Goal: Find specific page/section: Find specific page/section

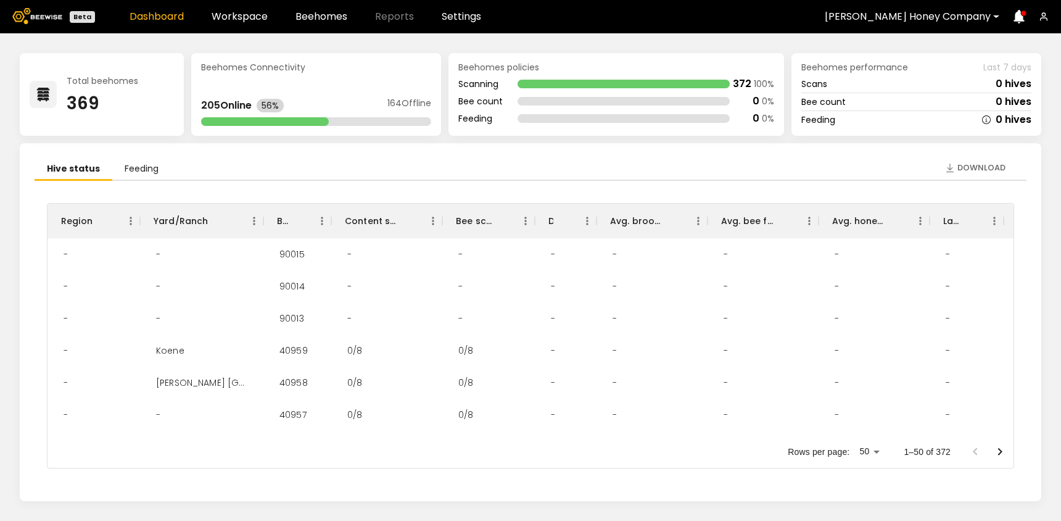
click at [909, 22] on div at bounding box center [908, 16] width 166 height 11
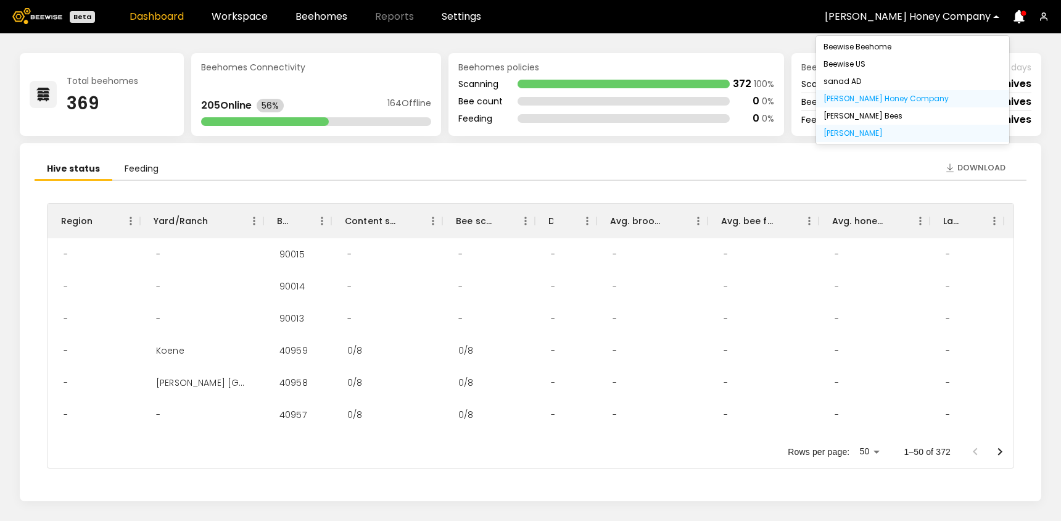
click at [860, 136] on div "[PERSON_NAME]" at bounding box center [912, 133] width 178 height 7
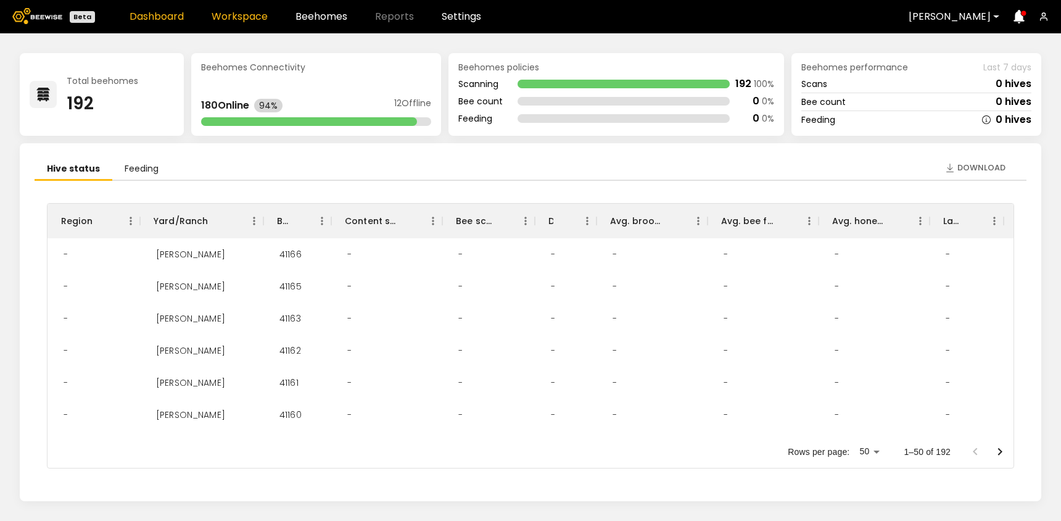
click at [246, 12] on link "Workspace" at bounding box center [240, 17] width 56 height 10
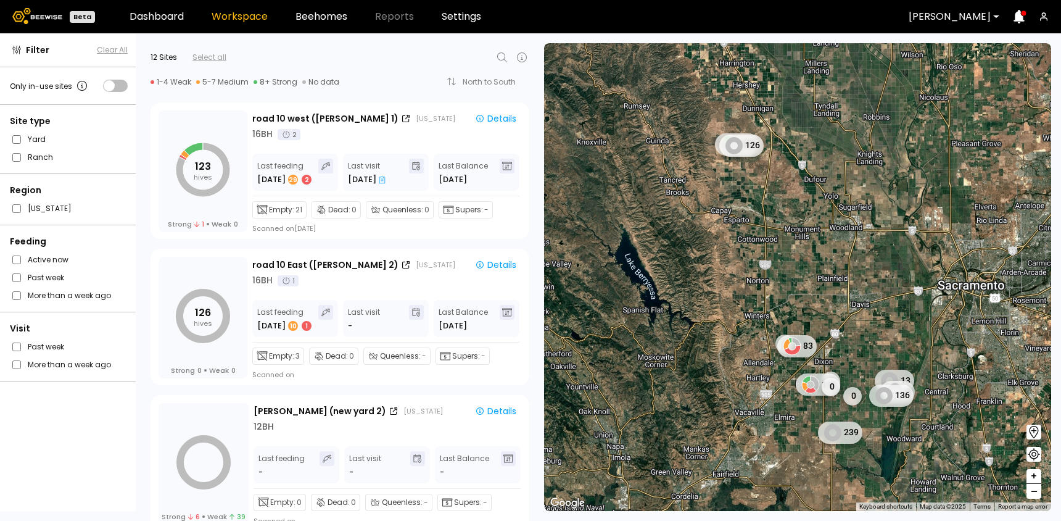
click at [501, 54] on icon at bounding box center [502, 57] width 15 height 15
type input "***"
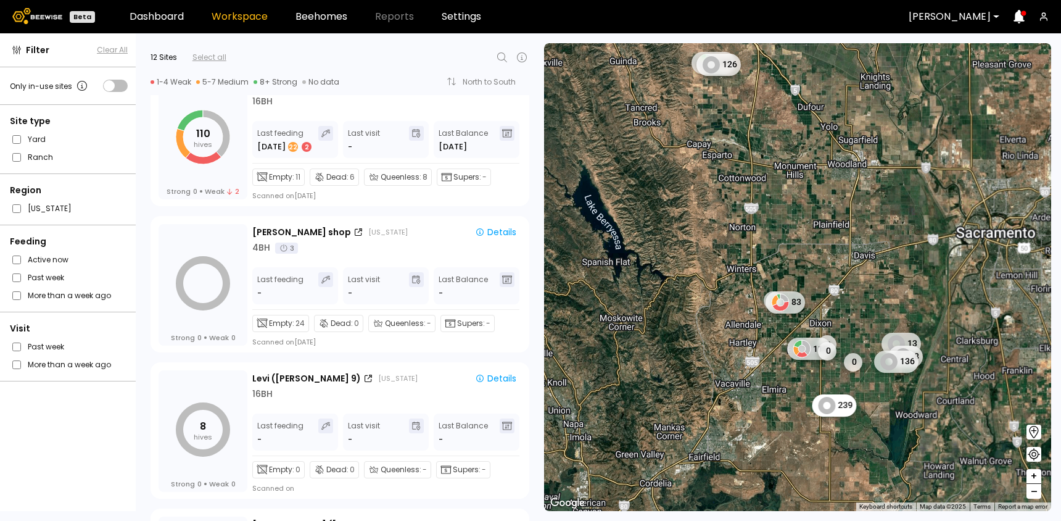
scroll to position [1338, 0]
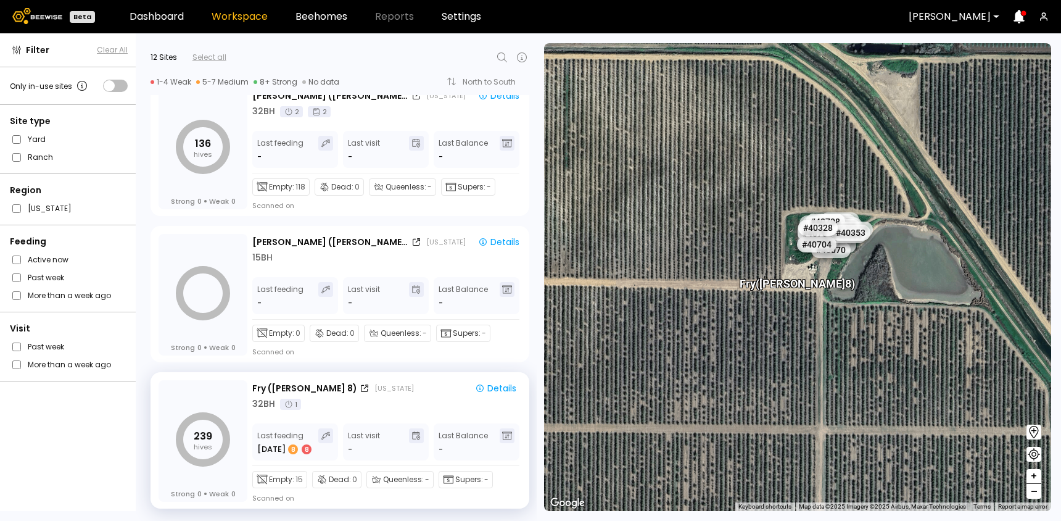
click at [940, 12] on div at bounding box center [950, 16] width 82 height 11
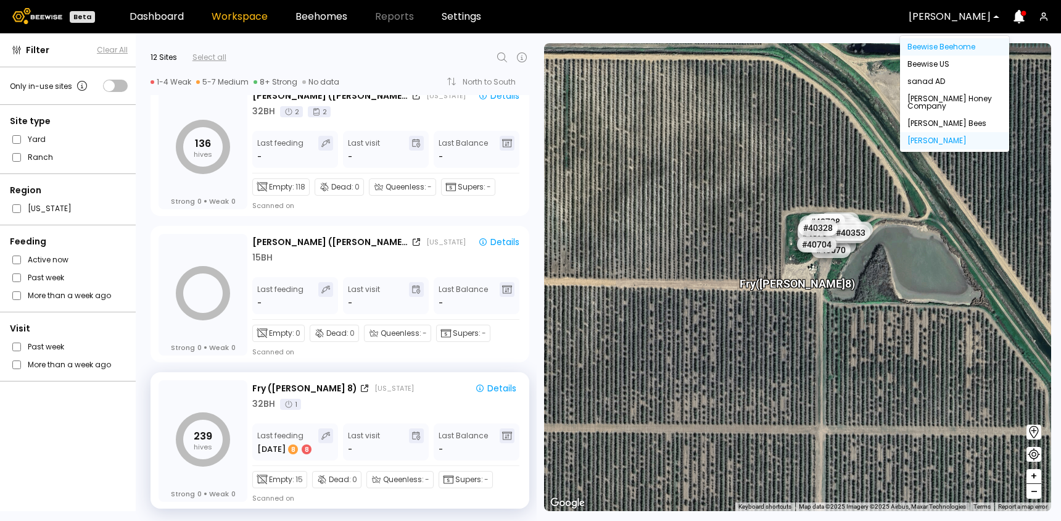
click at [936, 47] on div "Beewise Beehome" at bounding box center [954, 46] width 94 height 7
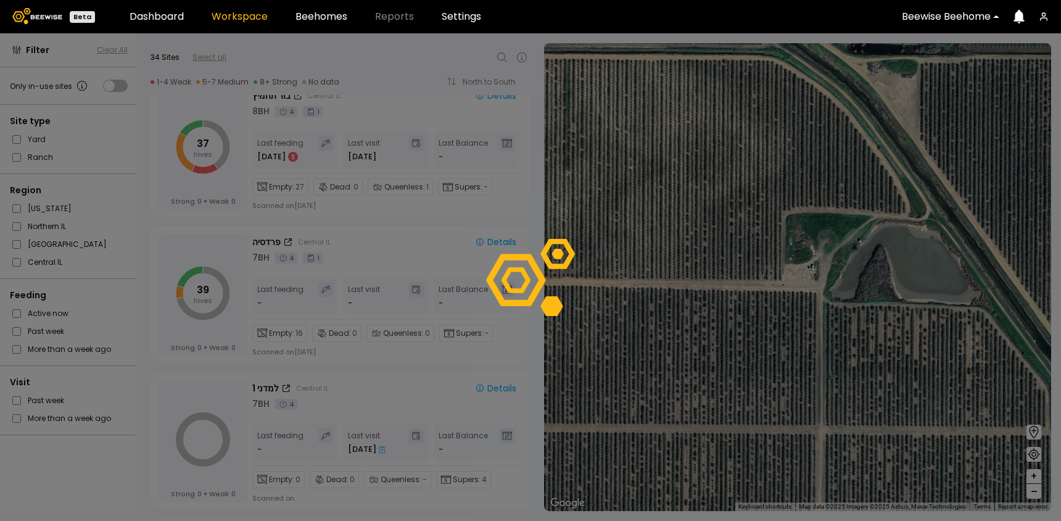
scroll to position [1468, 0]
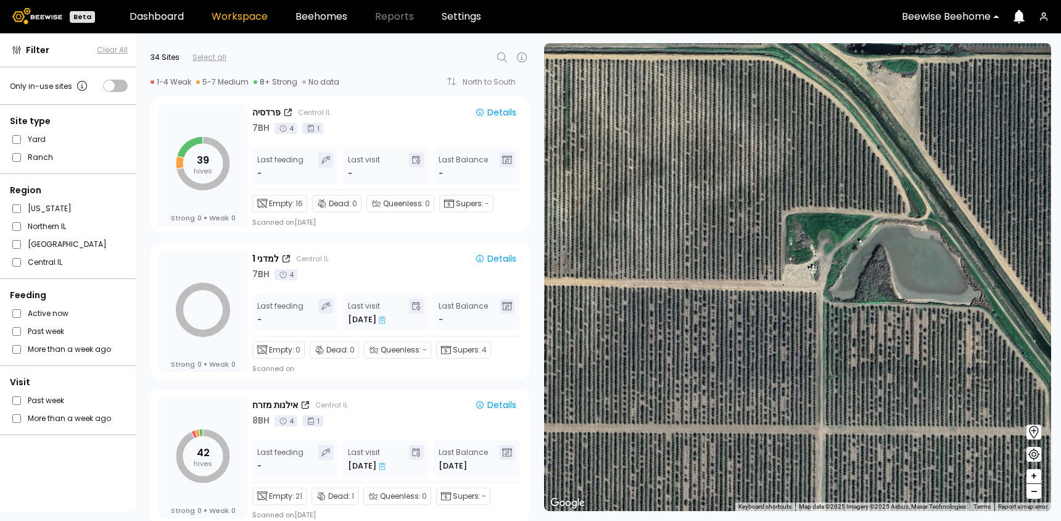
click at [500, 59] on icon at bounding box center [502, 57] width 15 height 15
type input "*"
type input "*****"
click at [288, 82] on div "שפיים" at bounding box center [373, 89] width 268 height 17
click at [252, 89] on div "שפיים" at bounding box center [372, 89] width 253 height 7
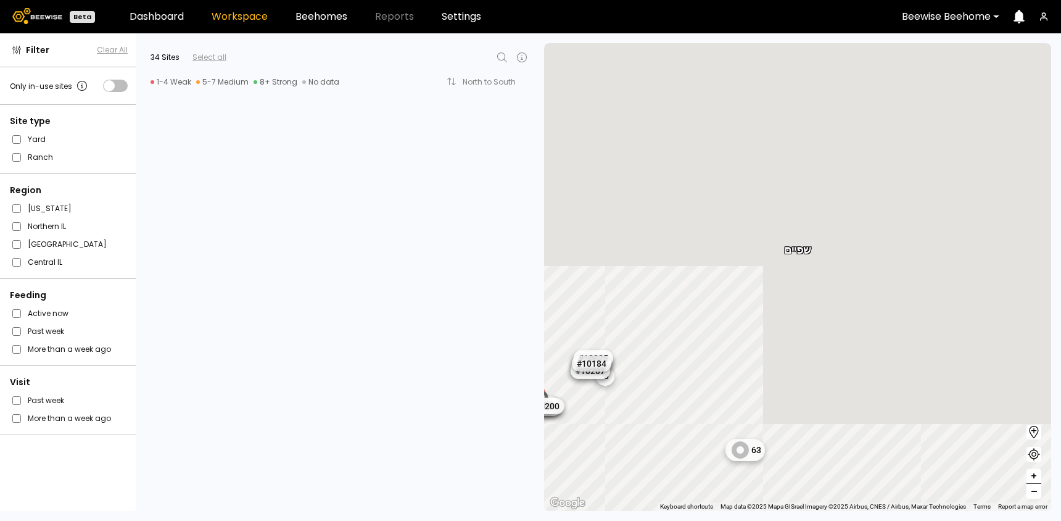
scroll to position [4099, 0]
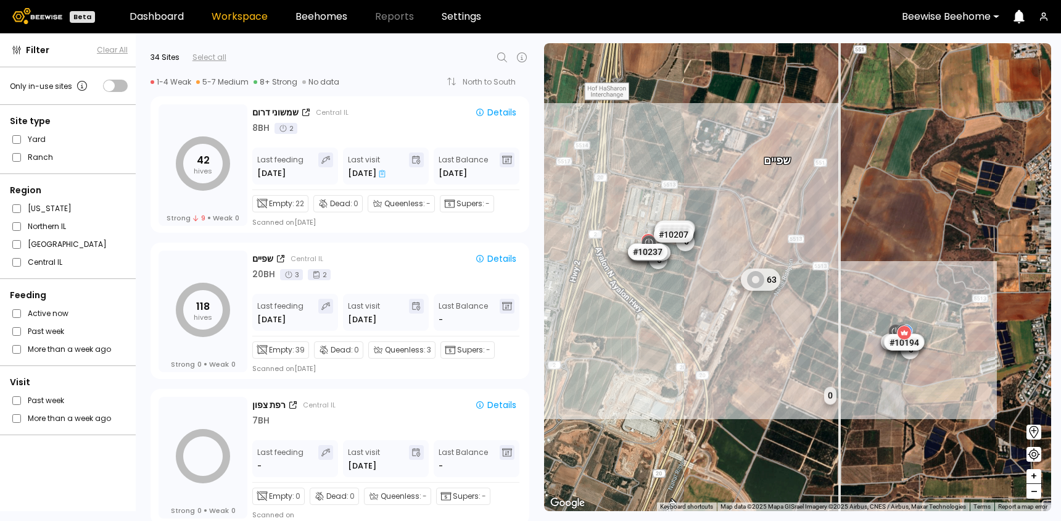
drag, startPoint x: 891, startPoint y: 420, endPoint x: 866, endPoint y: 370, distance: 55.7
click at [866, 370] on div "1 BH 1 BH # 10038 1 BH 1 BH 1 BH 1 BH 1 BH 0 63 0 0 0 0 שפיים # 10025 # 10027 #…" at bounding box center [797, 277] width 507 height 468
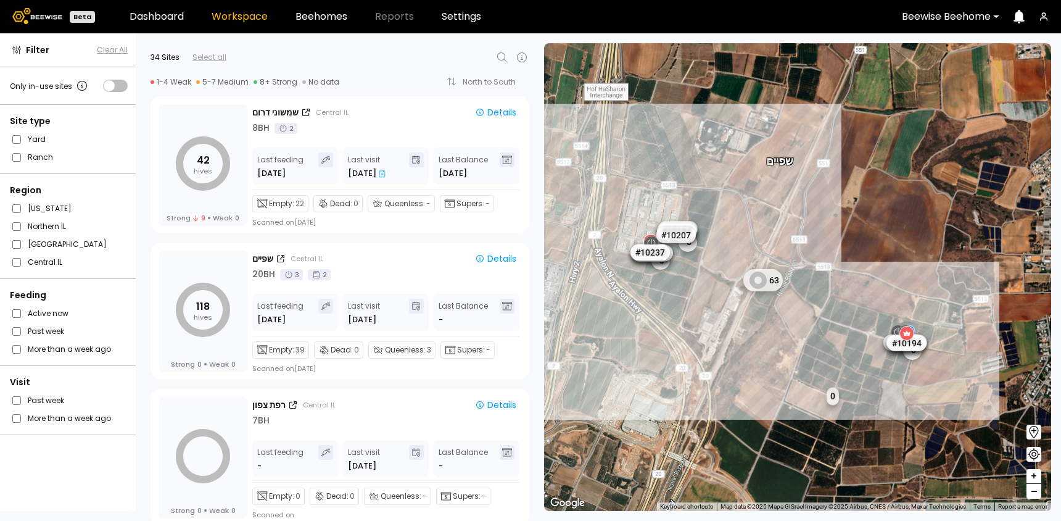
click at [502, 56] on icon at bounding box center [502, 57] width 15 height 15
type input "***"
click at [330, 93] on div "קאסם דרום" at bounding box center [373, 89] width 268 height 17
click at [270, 88] on div "קאסם דרום" at bounding box center [372, 89] width 253 height 7
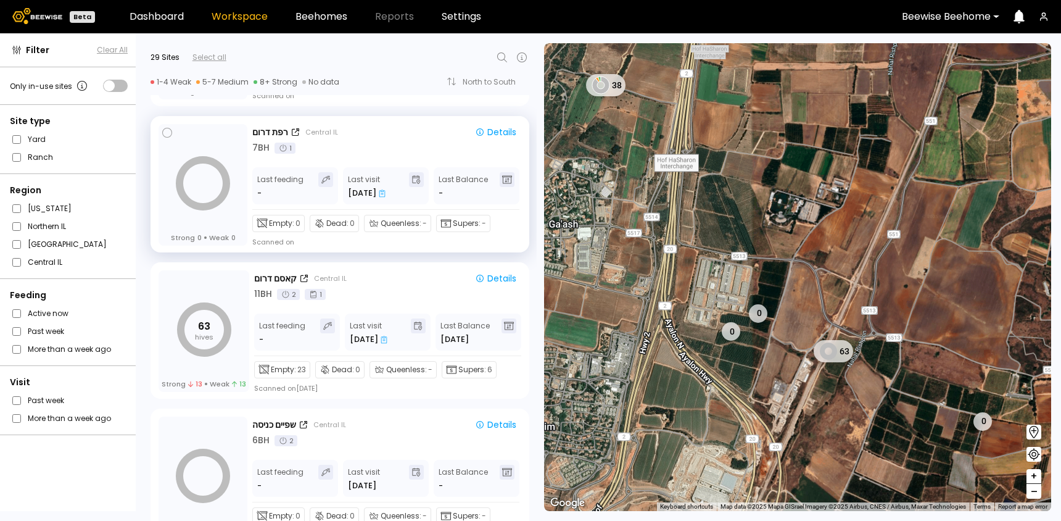
scroll to position [3791, 0]
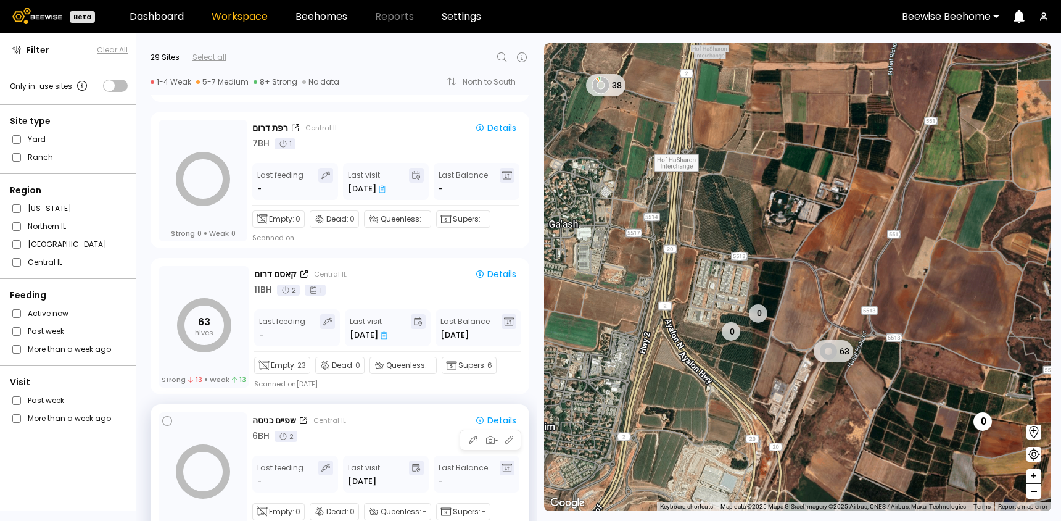
click at [366, 440] on div "6 BH 2" at bounding box center [386, 435] width 269 height 13
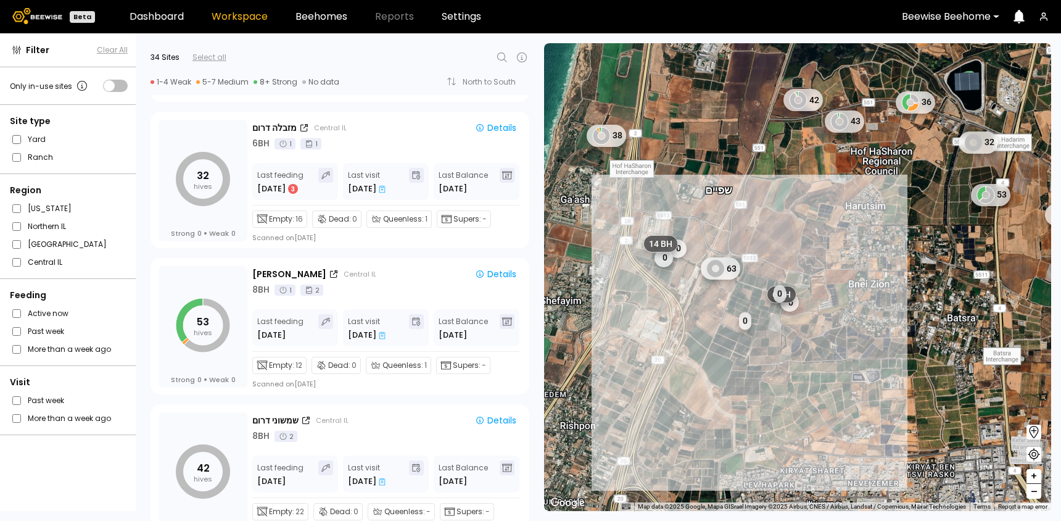
click at [17, 144] on span at bounding box center [16, 139] width 13 height 12
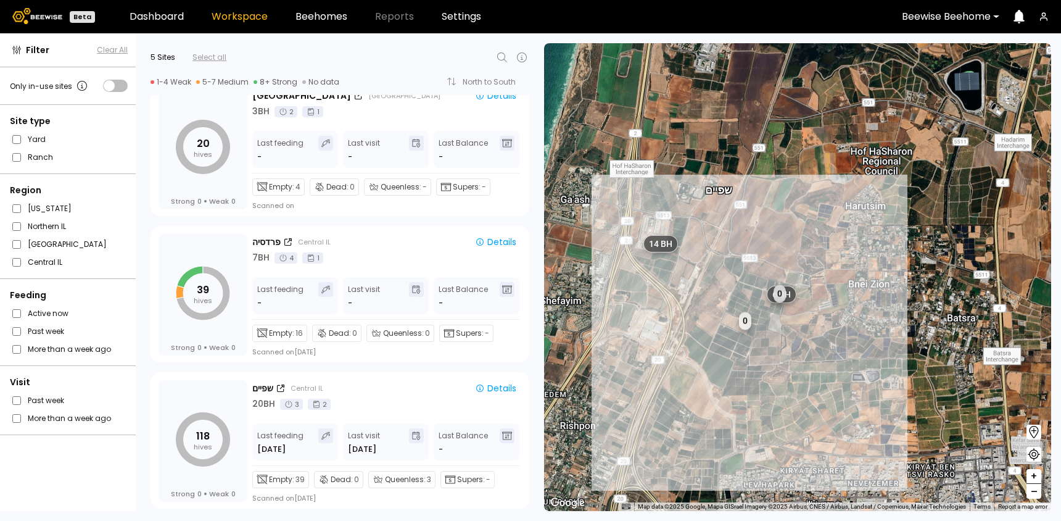
scroll to position [315, 0]
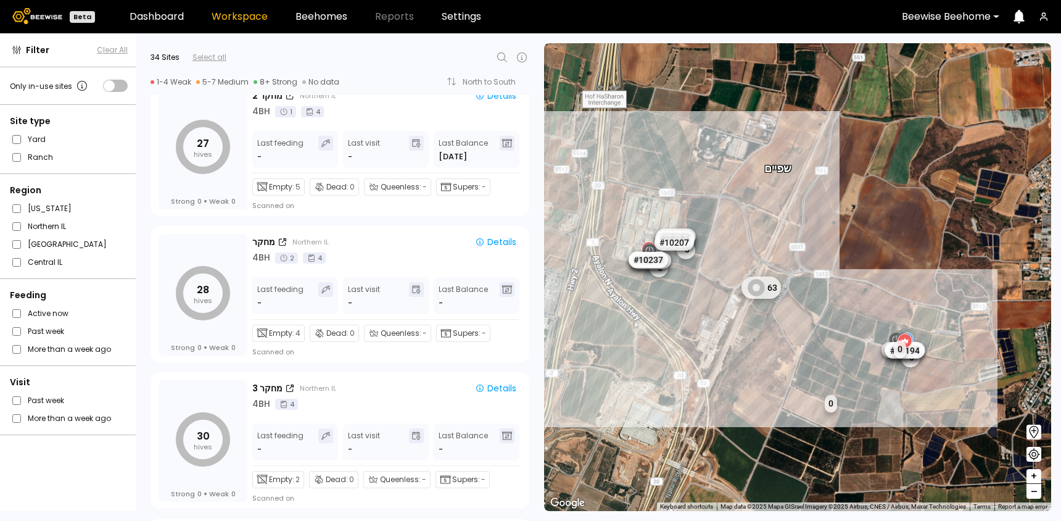
click at [17, 144] on span at bounding box center [16, 139] width 13 height 12
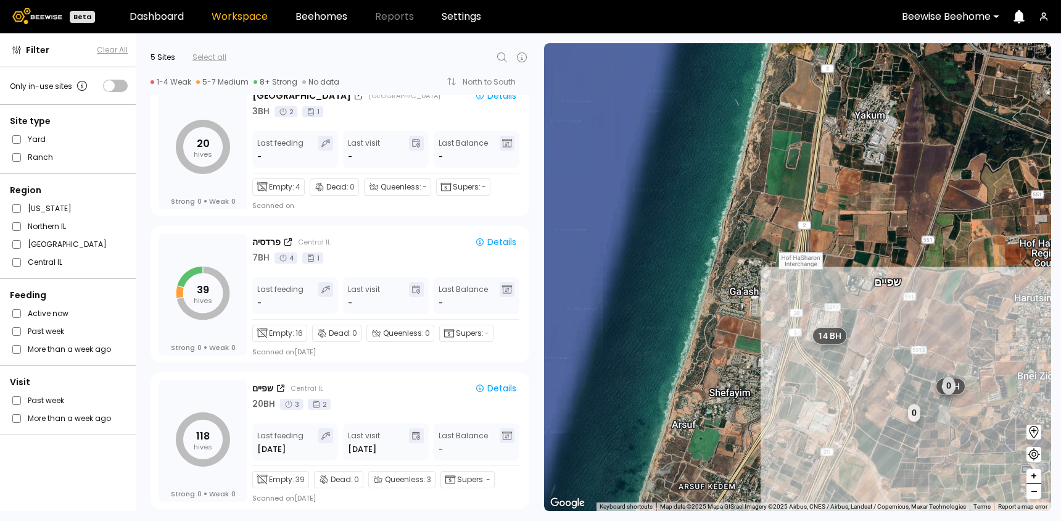
drag, startPoint x: 945, startPoint y: 411, endPoint x: 881, endPoint y: 389, distance: 67.9
click at [881, 389] on div "1 BH 1 BH 1 BH 1 BH 1 BH 1 BH 1 BH # 10038 0 שפיים 0 14 BH 6 BH 7 BH 2 BH" at bounding box center [797, 277] width 507 height 468
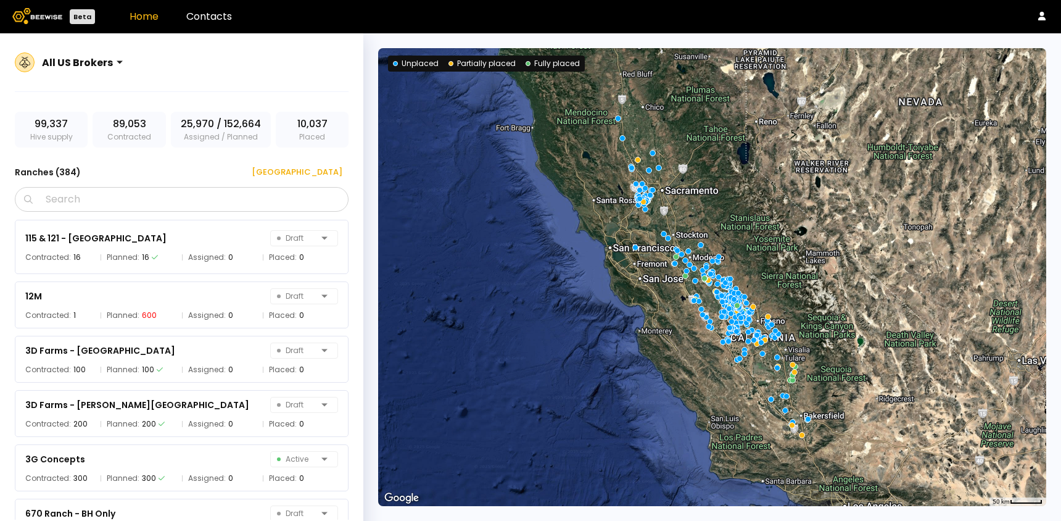
click at [90, 66] on div at bounding box center [77, 62] width 71 height 11
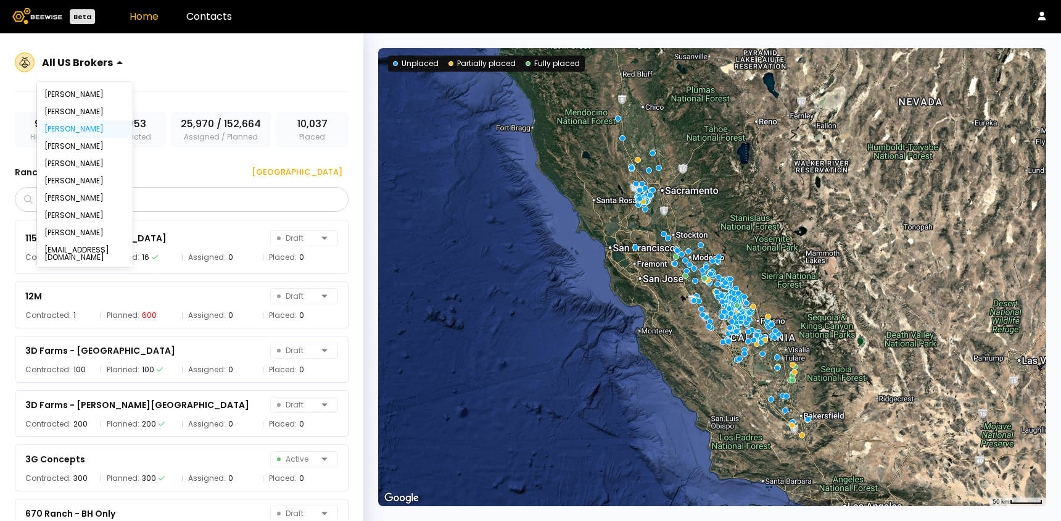
scroll to position [164, 0]
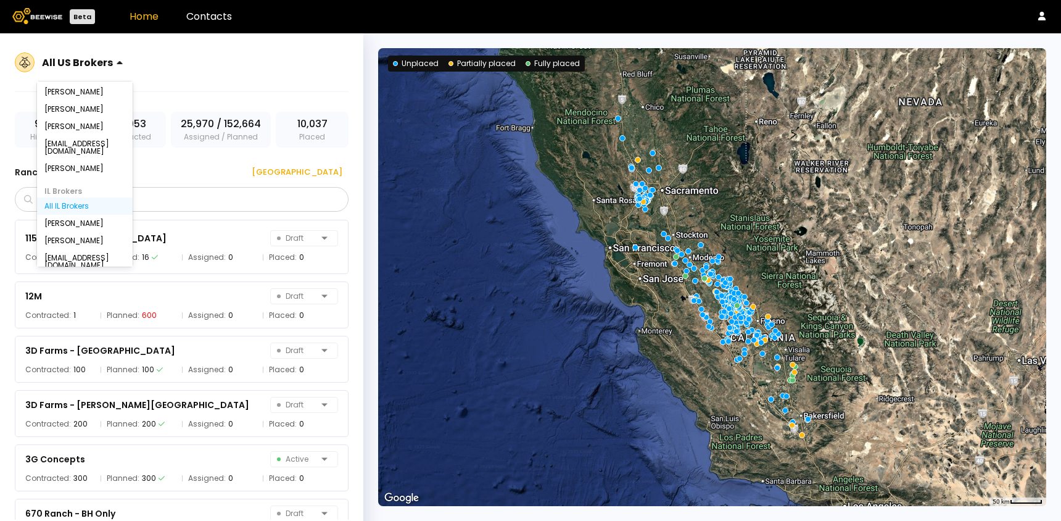
click at [64, 202] on div "All IL Brokers" at bounding box center [84, 205] width 81 height 7
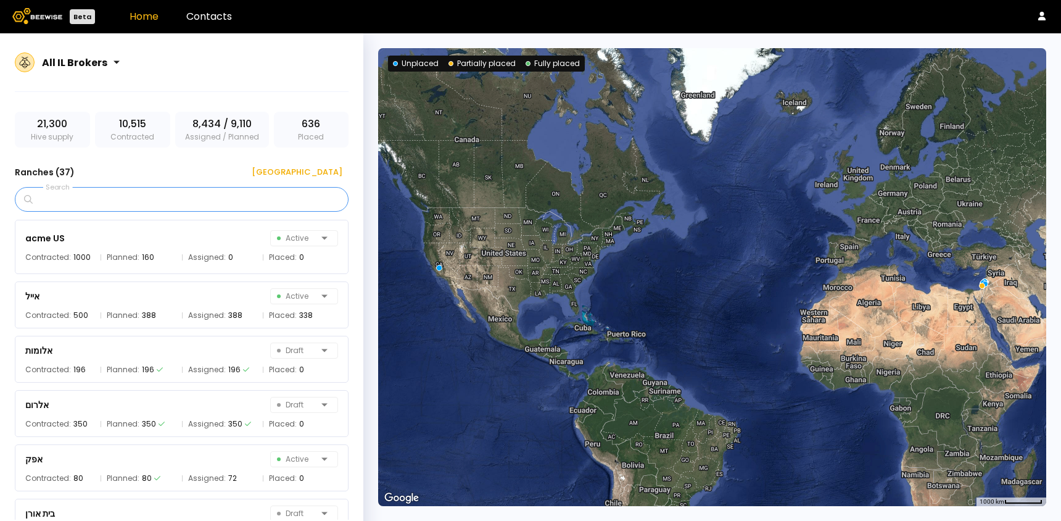
click at [78, 199] on input "Search" at bounding box center [186, 199] width 302 height 23
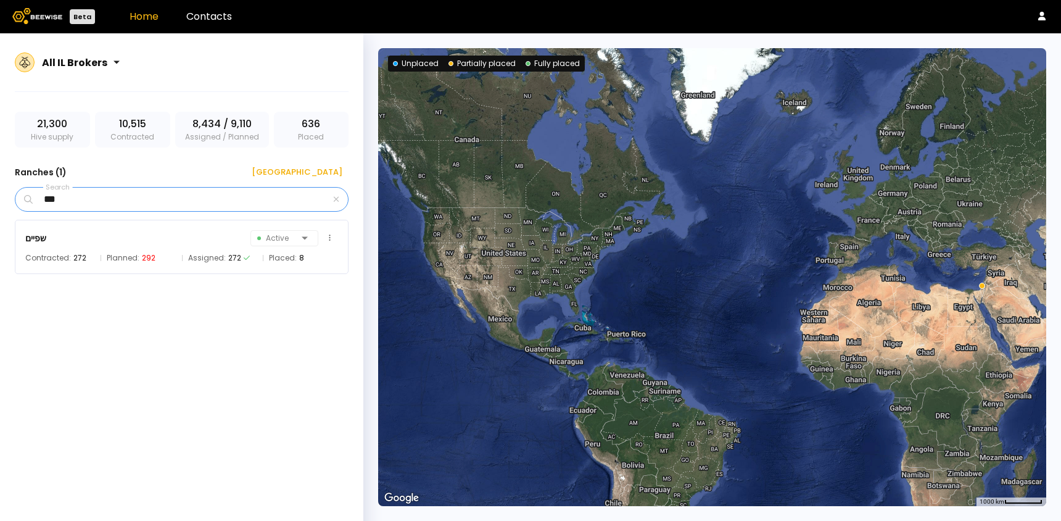
type input "*****"
click at [89, 243] on div "שפיים Active" at bounding box center [181, 237] width 313 height 17
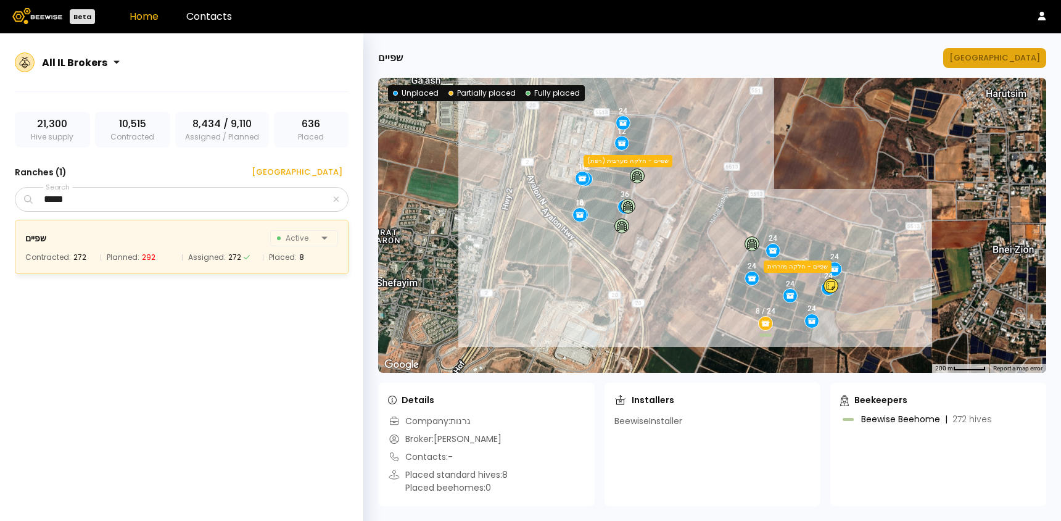
click at [1006, 65] on button "[GEOGRAPHIC_DATA]" at bounding box center [994, 58] width 103 height 20
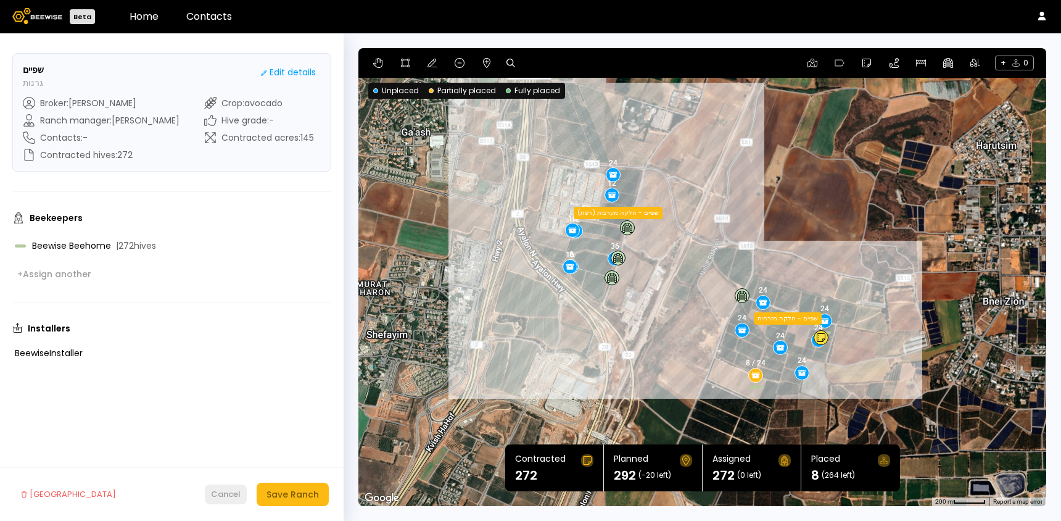
click at [230, 497] on div "Cancel" at bounding box center [226, 494] width 30 height 12
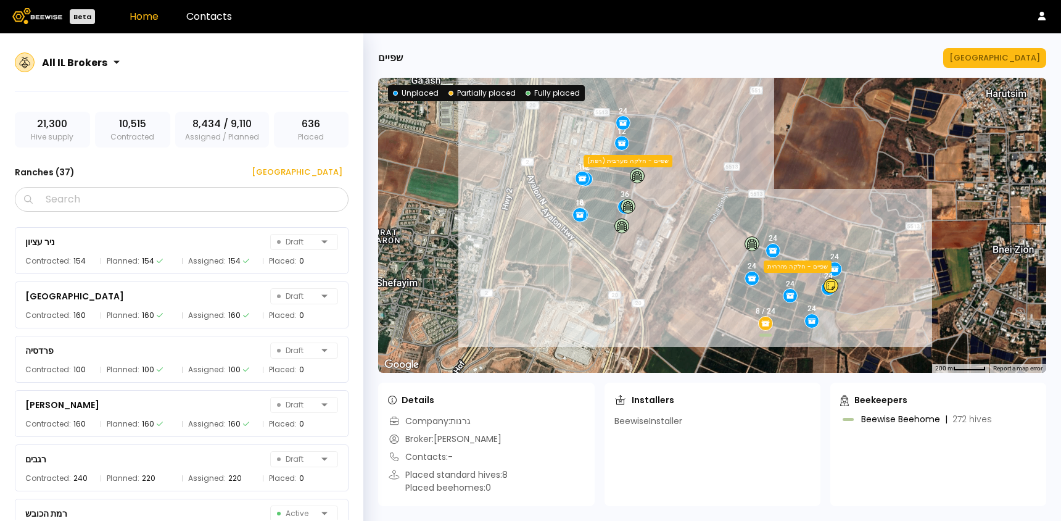
scroll to position [1708, 0]
